Goal: Communication & Community: Answer question/provide support

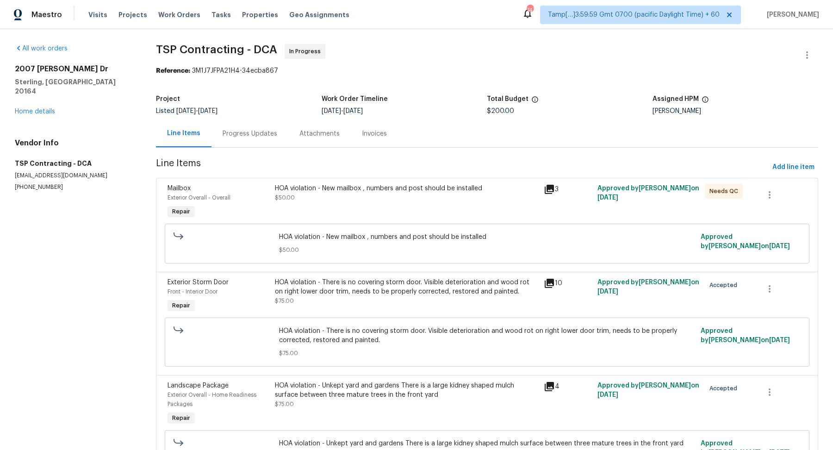
scroll to position [53, 0]
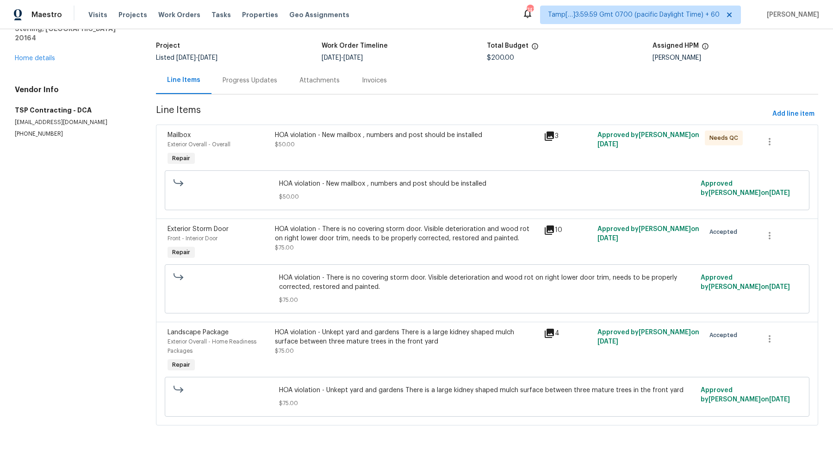
click at [546, 130] on icon at bounding box center [549, 135] width 11 height 11
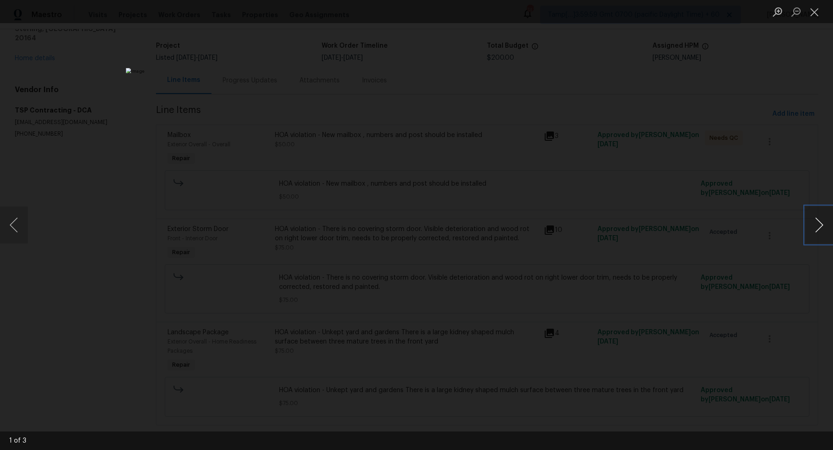
click at [823, 223] on button "Next image" at bounding box center [819, 224] width 28 height 37
click at [811, 14] on button "Close lightbox" at bounding box center [814, 12] width 19 height 16
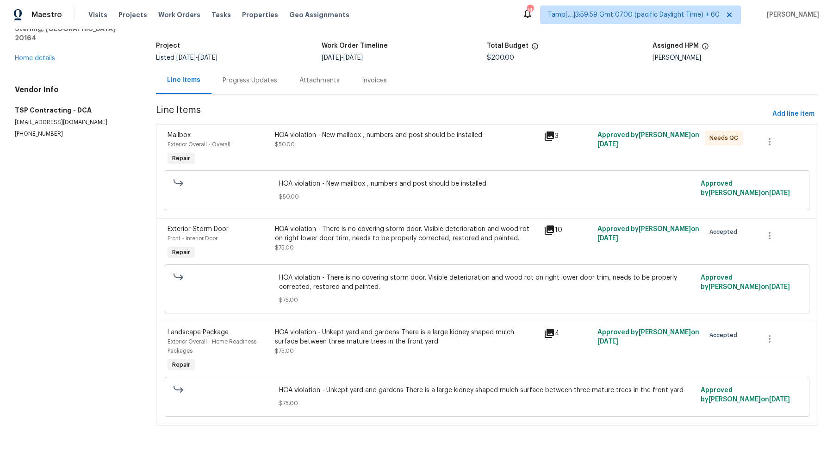
click at [234, 80] on div "Progress Updates" at bounding box center [250, 80] width 55 height 9
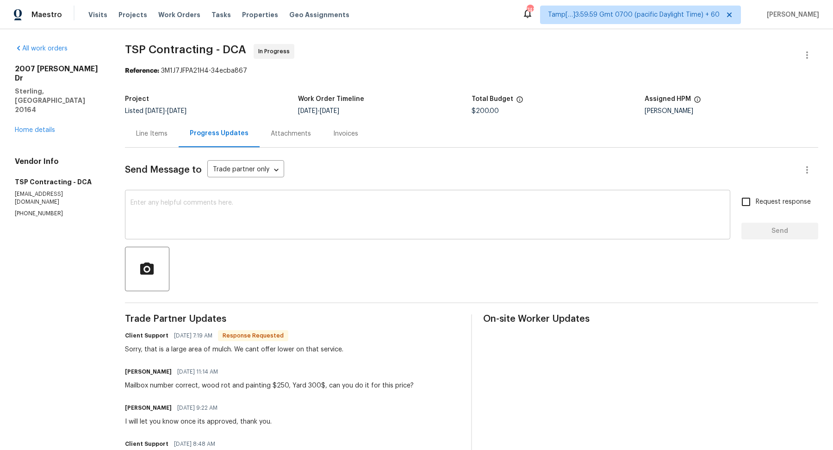
scroll to position [61, 0]
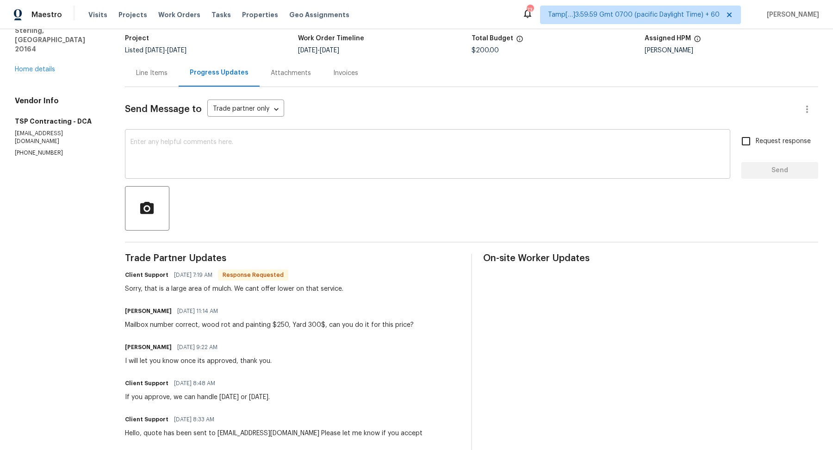
click at [270, 173] on div "x ​" at bounding box center [427, 154] width 605 height 47
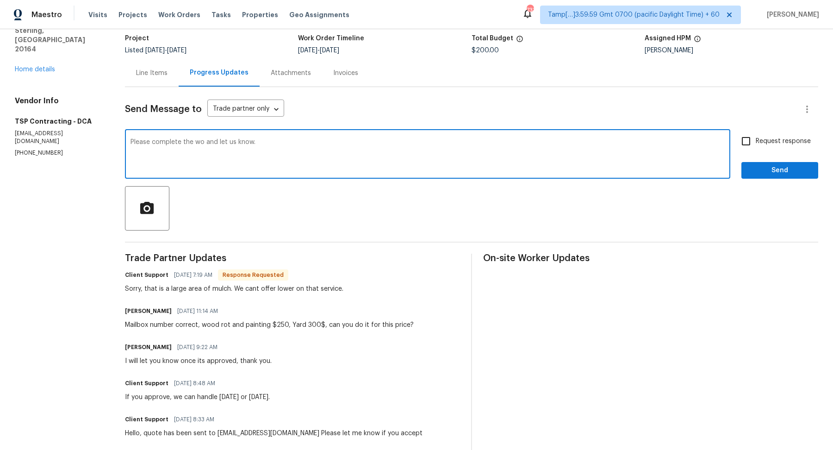
type textarea "Please complete the wo and let us know."
click at [747, 136] on input "Request response" at bounding box center [745, 140] width 19 height 19
checkbox input "true"
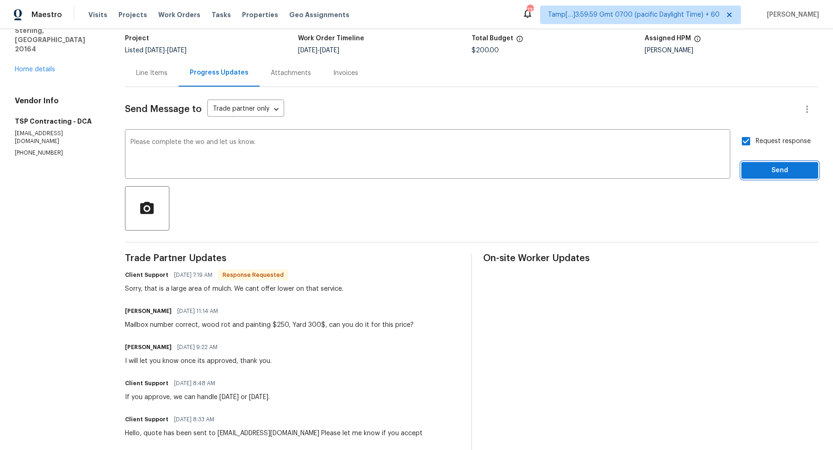
click at [768, 168] on span "Send" at bounding box center [780, 171] width 62 height 12
